Goal: Task Accomplishment & Management: Use online tool/utility

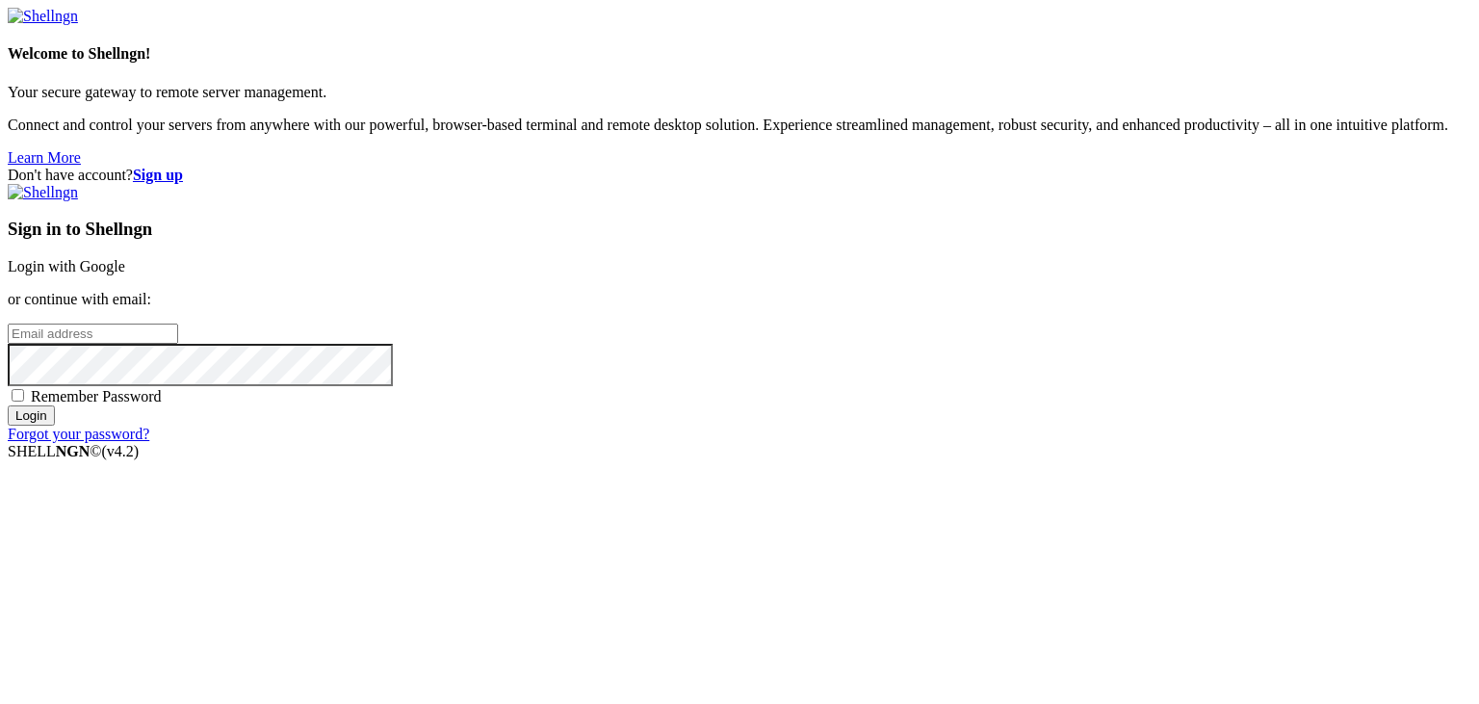
click at [125, 259] on link "Login with Google" at bounding box center [67, 266] width 118 height 16
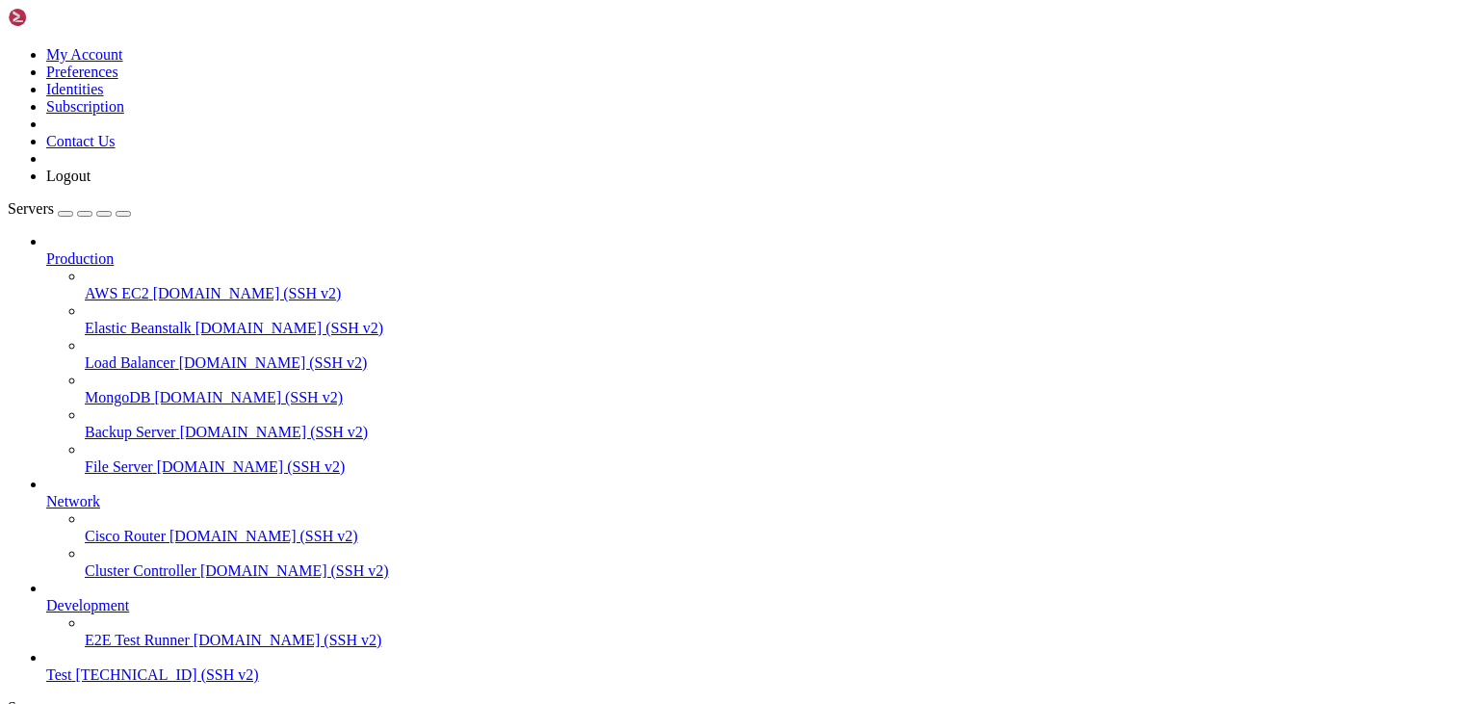
scroll to position [72, 0]
click at [71, 666] on span "Test" at bounding box center [58, 674] width 25 height 16
click at [134, 666] on span "[TECHNICAL_ID] (SSH v2)" at bounding box center [166, 674] width 183 height 16
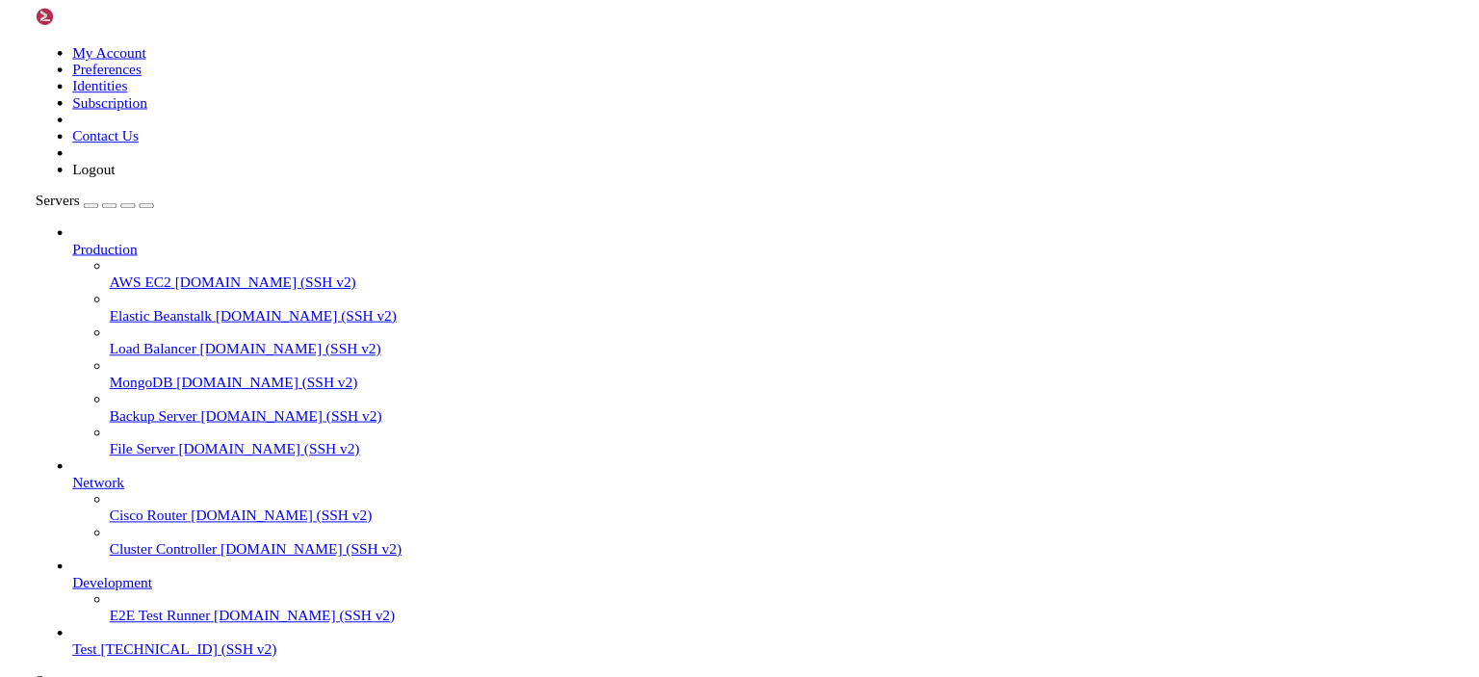
scroll to position [80, 0]
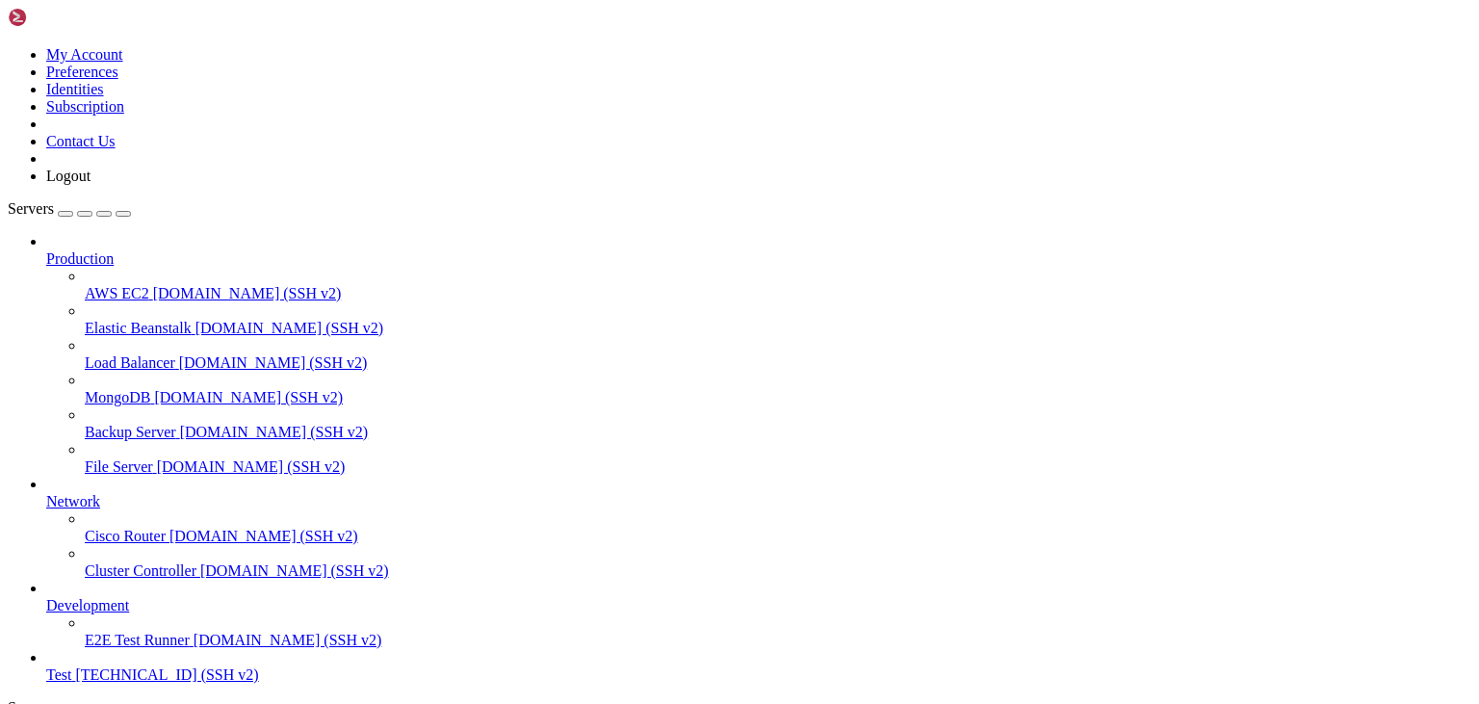
drag, startPoint x: 314, startPoint y: 1534, endPoint x: 317, endPoint y: 1547, distance: 12.8
drag, startPoint x: 322, startPoint y: 1538, endPoint x: 245, endPoint y: 1423, distance: 138.9
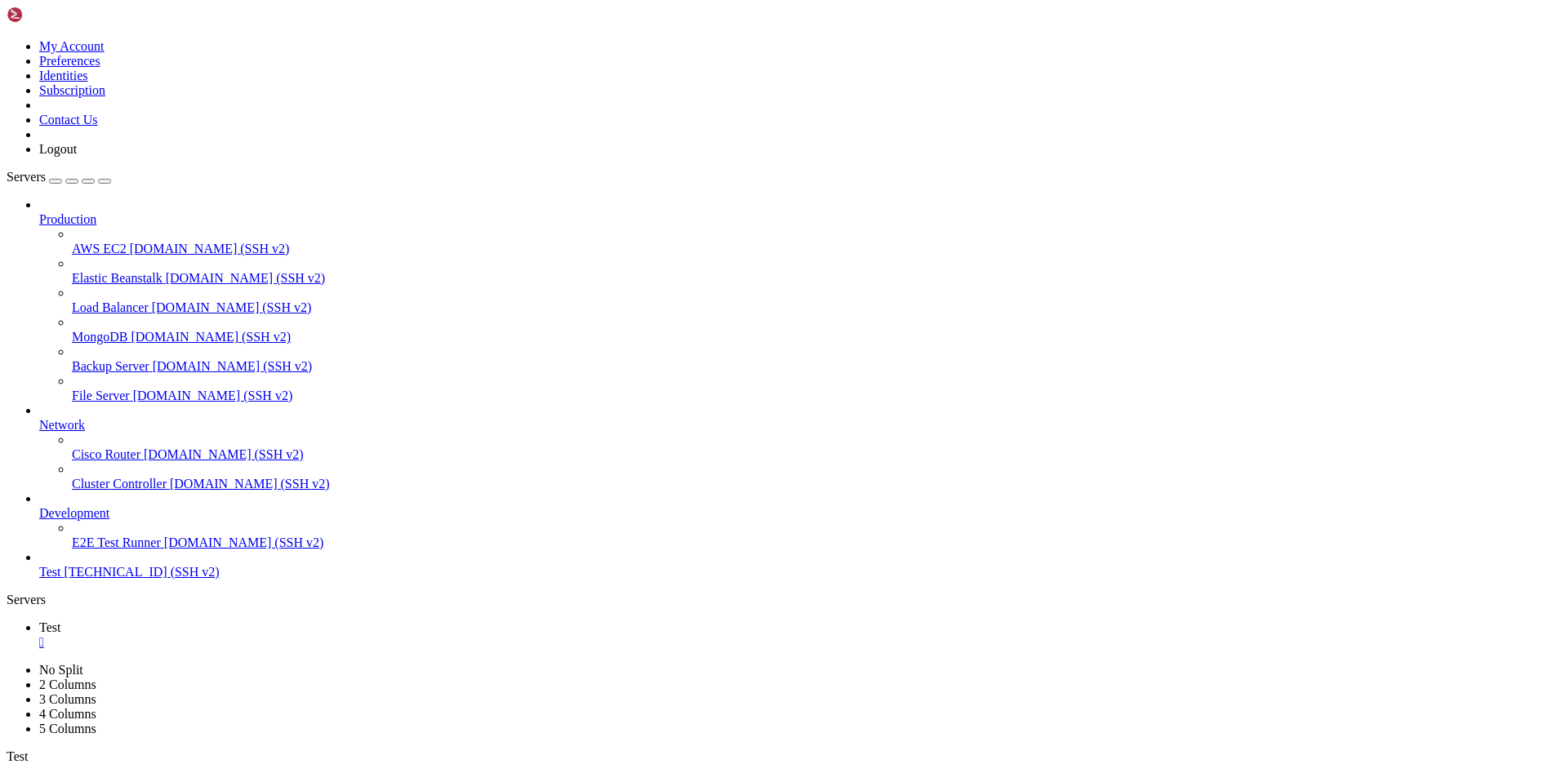
scroll to position [0, 0]
